Goal: Find specific page/section: Find specific page/section

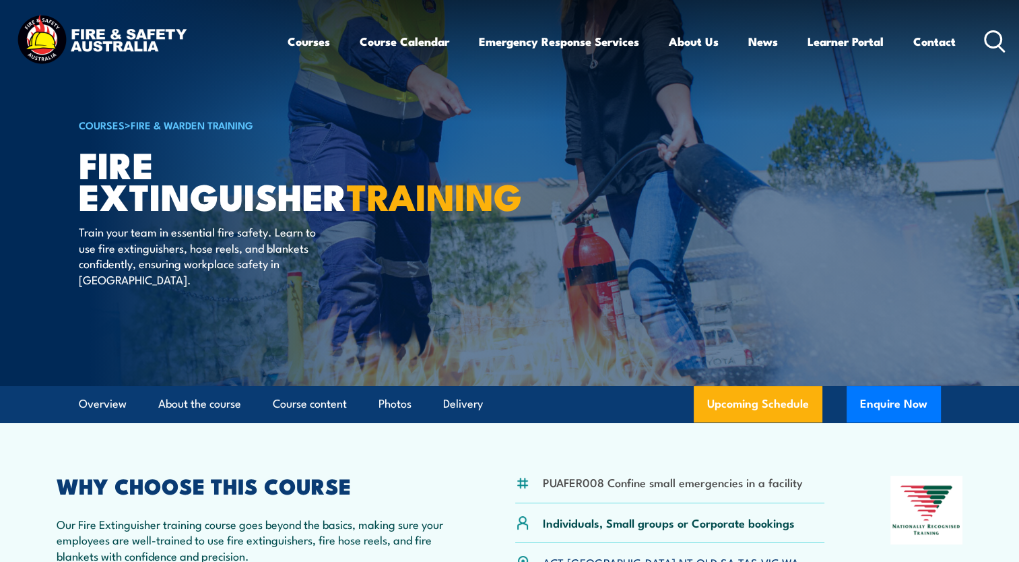
click at [994, 40] on icon at bounding box center [995, 41] width 22 height 22
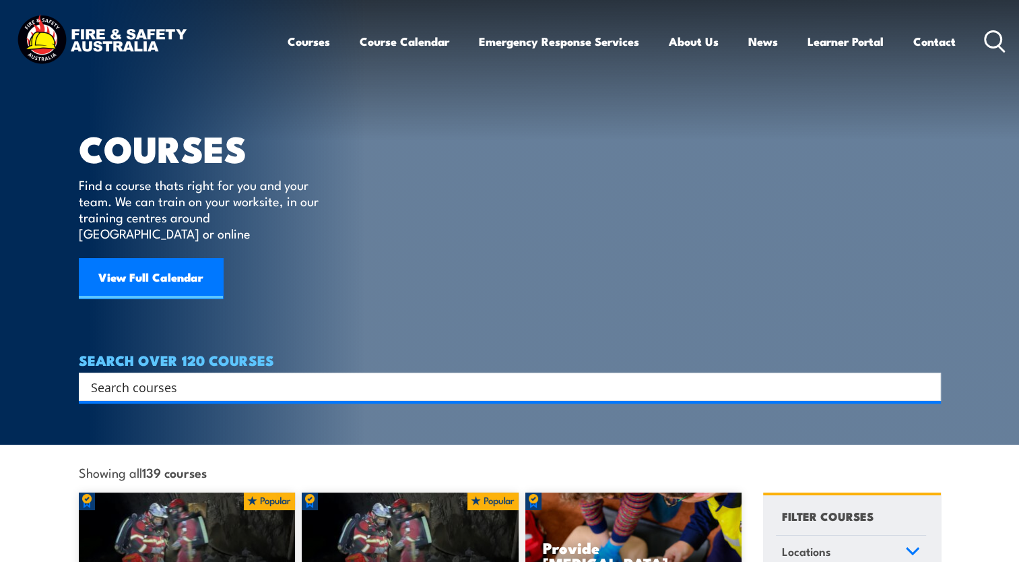
click at [994, 40] on icon at bounding box center [995, 41] width 22 height 22
